Goal: Task Accomplishment & Management: Manage account settings

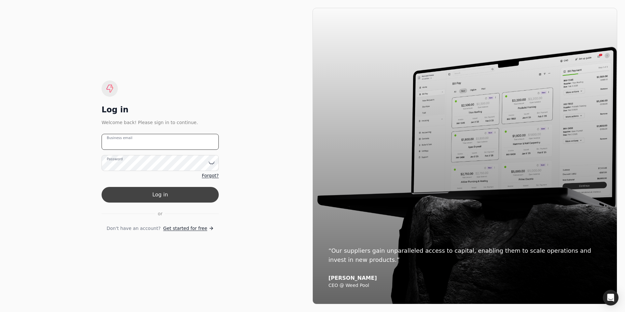
type email "[EMAIL_ADDRESS][DOMAIN_NAME]"
click at [149, 195] on button "Log in" at bounding box center [160, 195] width 117 height 16
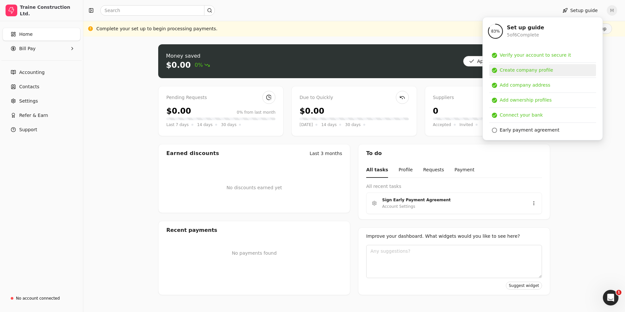
click at [503, 68] on div "Create company profile" at bounding box center [525, 70] width 53 height 7
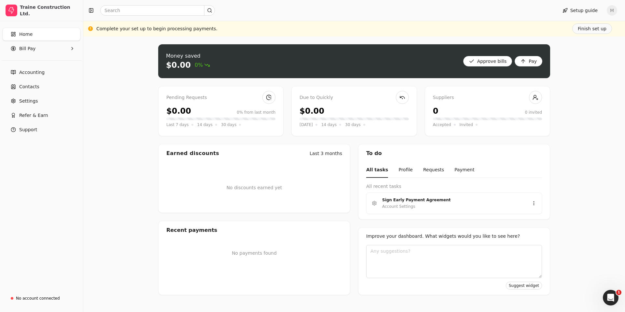
click at [570, 17] on div "Setup guide M" at bounding box center [353, 10] width 541 height 21
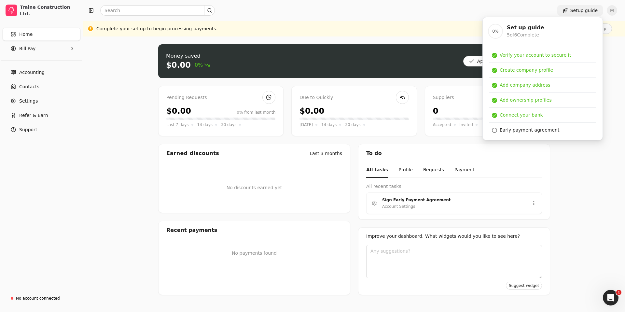
click at [570, 14] on button "Setup guide" at bounding box center [580, 10] width 46 height 10
click at [505, 130] on div "Early payment agreement" at bounding box center [529, 130] width 60 height 7
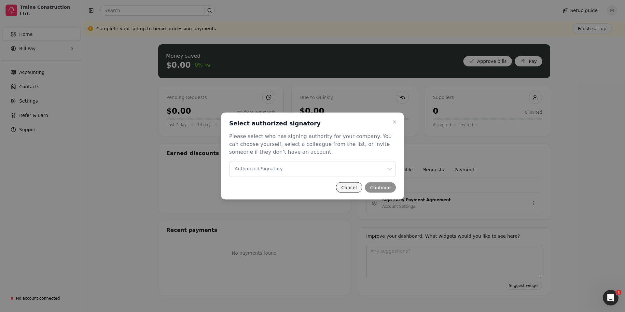
click at [354, 188] on button "Cancel" at bounding box center [349, 187] width 26 height 10
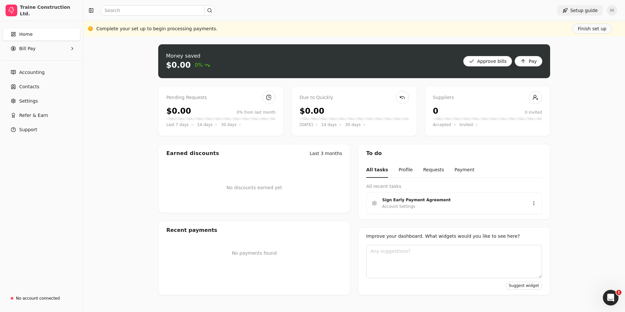
click at [571, 10] on button "Setup guide" at bounding box center [580, 10] width 46 height 10
